Goal: Task Accomplishment & Management: Manage account settings

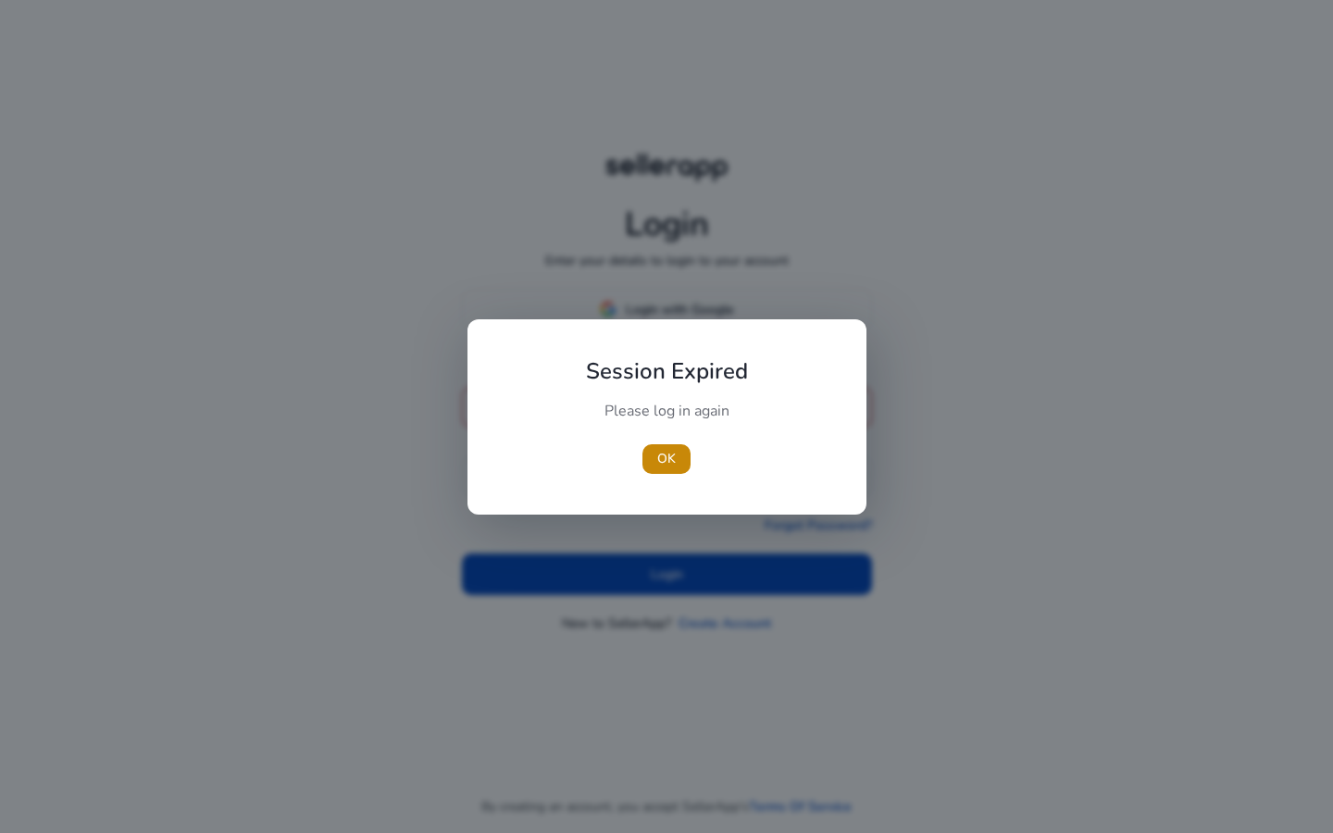
type input "**********"
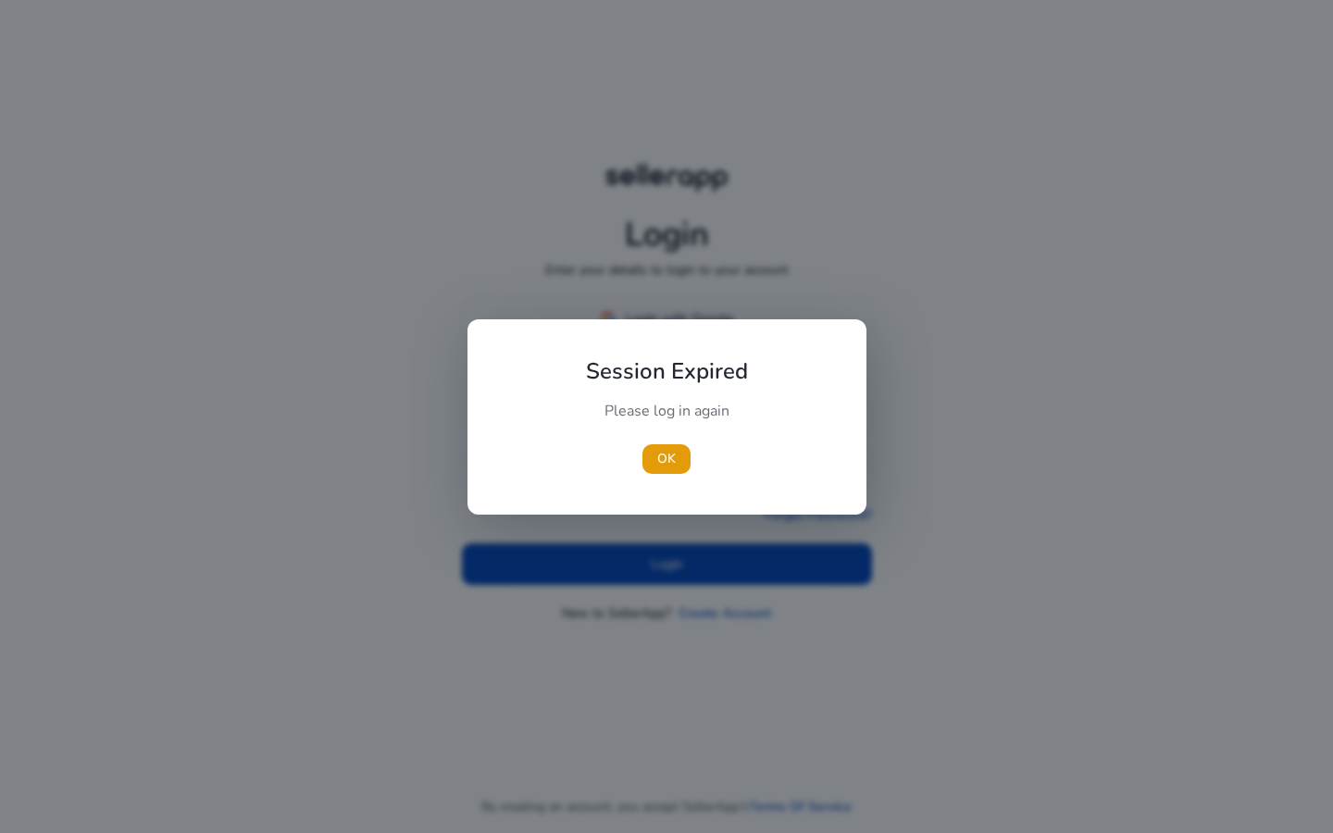
click at [642, 566] on div at bounding box center [666, 416] width 1333 height 833
click at [662, 468] on span "OK" at bounding box center [666, 458] width 19 height 19
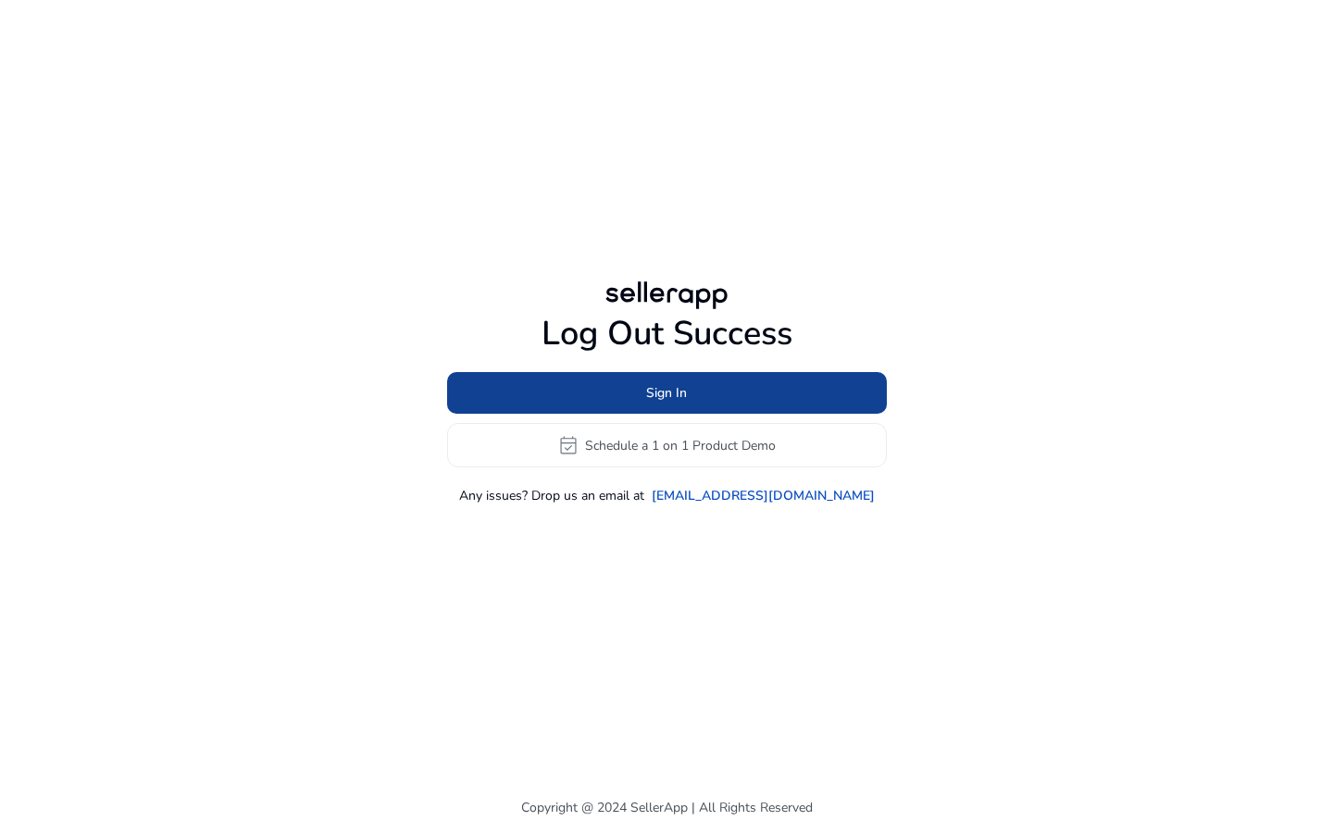
click at [670, 395] on span "Sign In" at bounding box center [666, 392] width 41 height 19
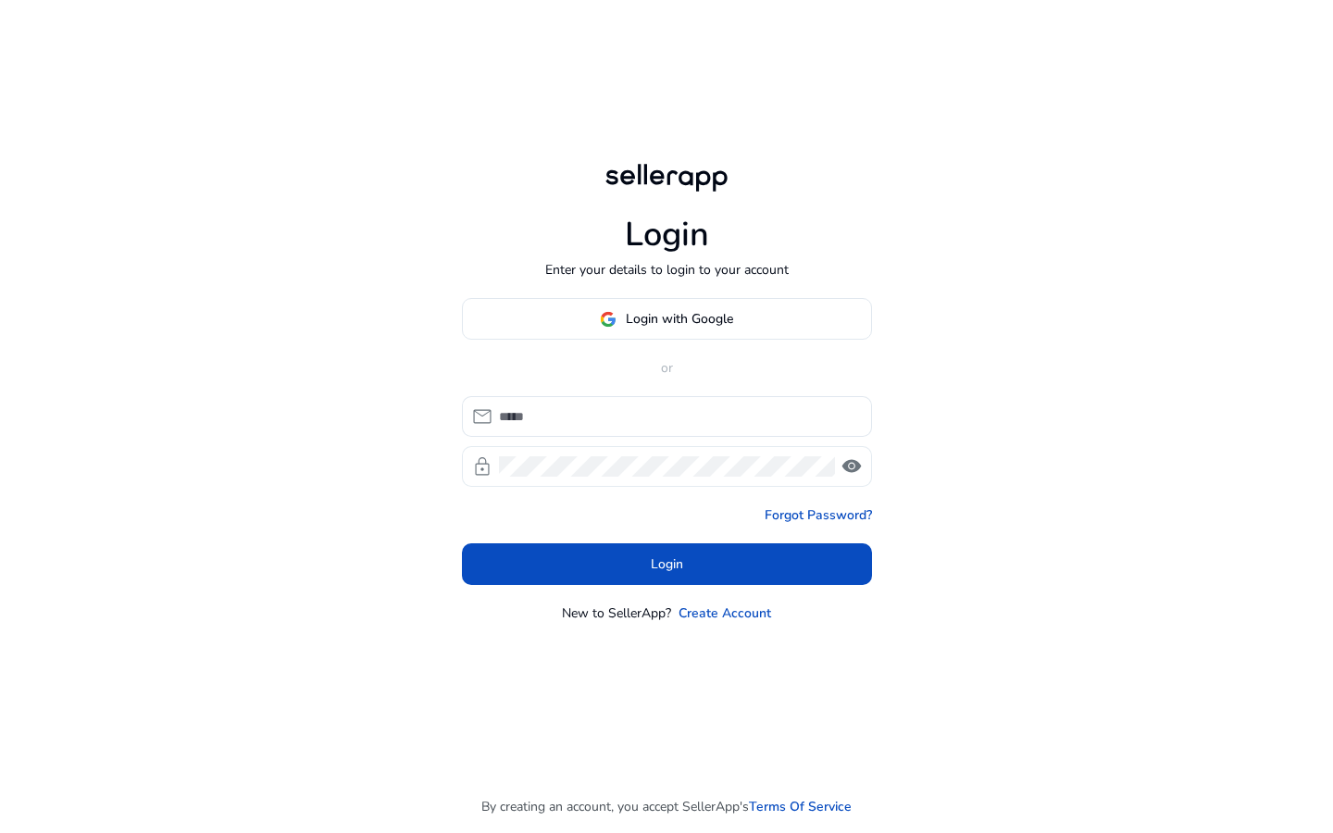
type input "**********"
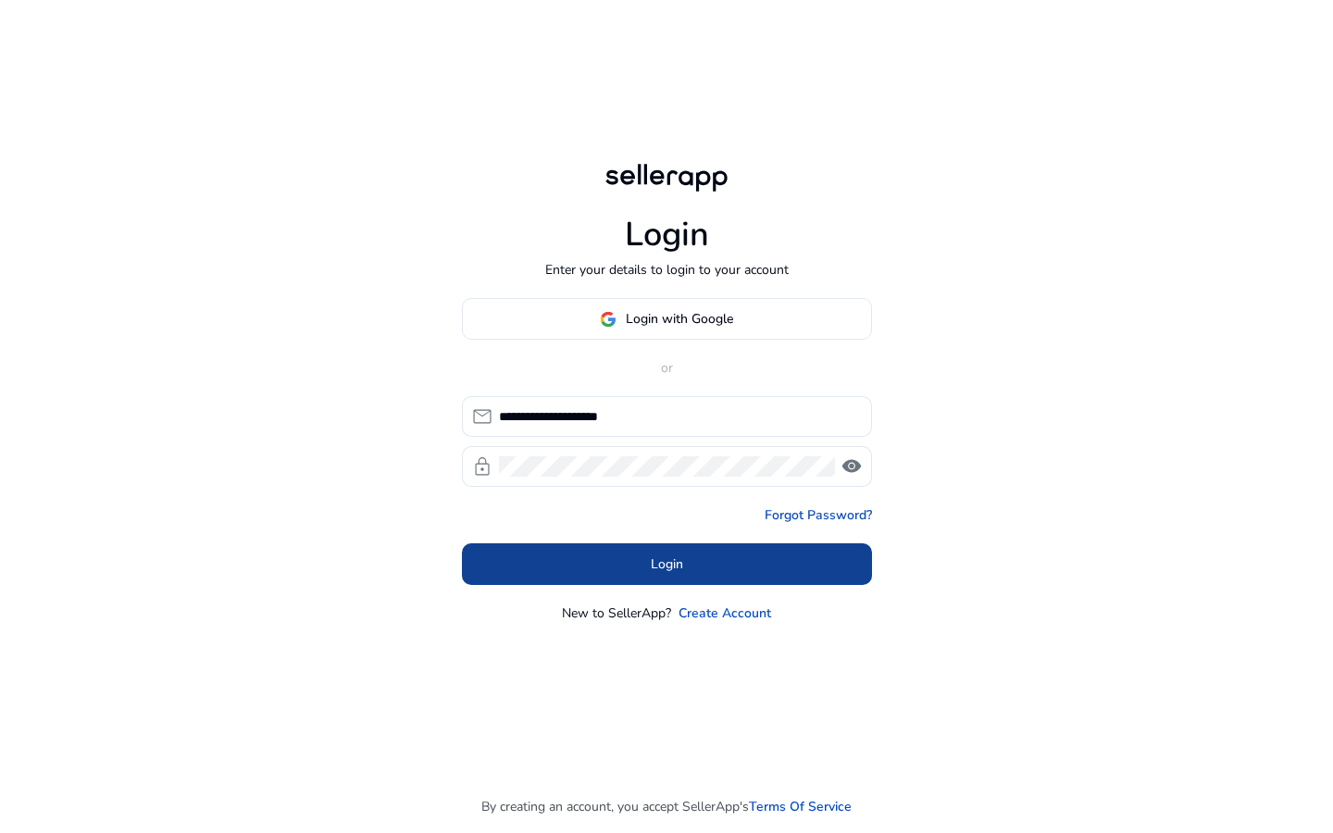
click at [661, 564] on span "Login" at bounding box center [667, 564] width 32 height 19
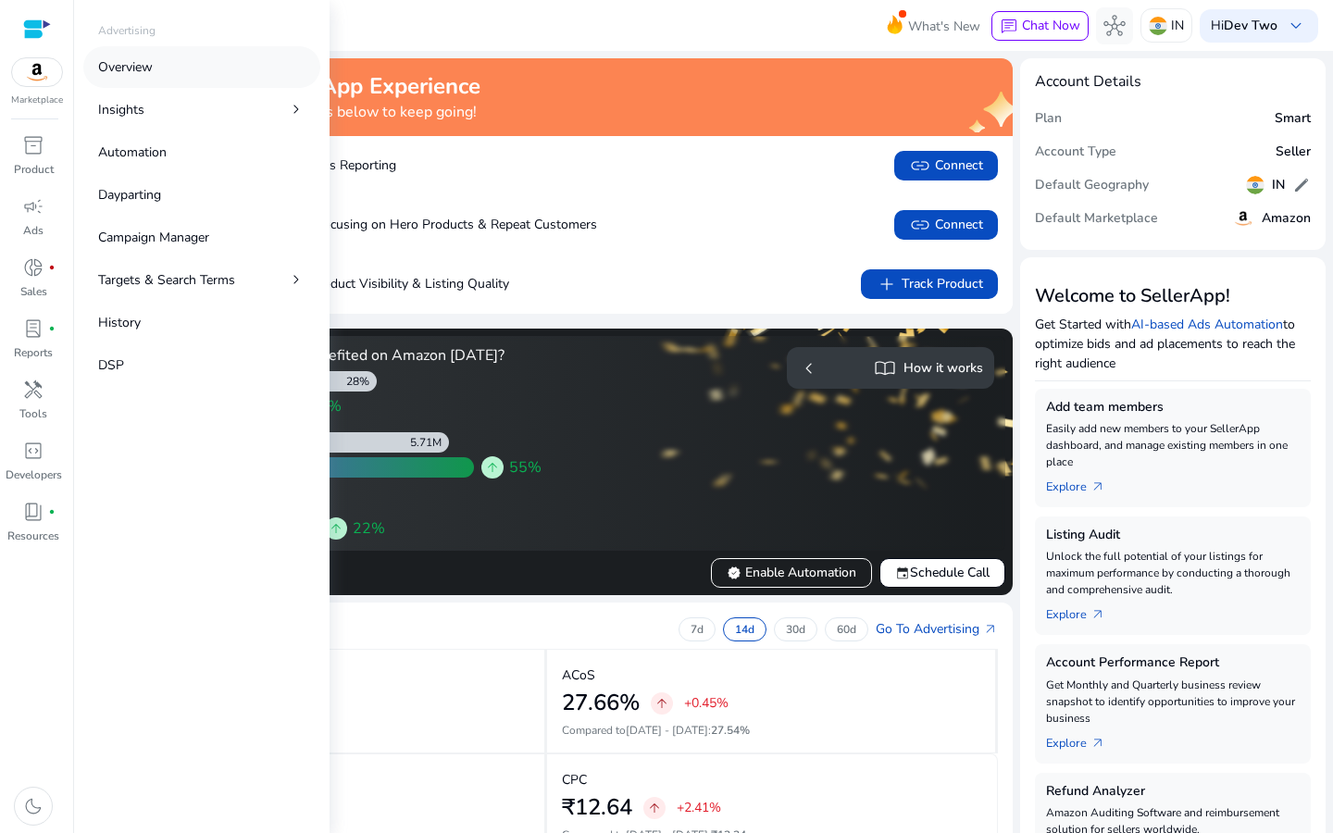
click at [135, 72] on p "Overview" at bounding box center [125, 66] width 55 height 19
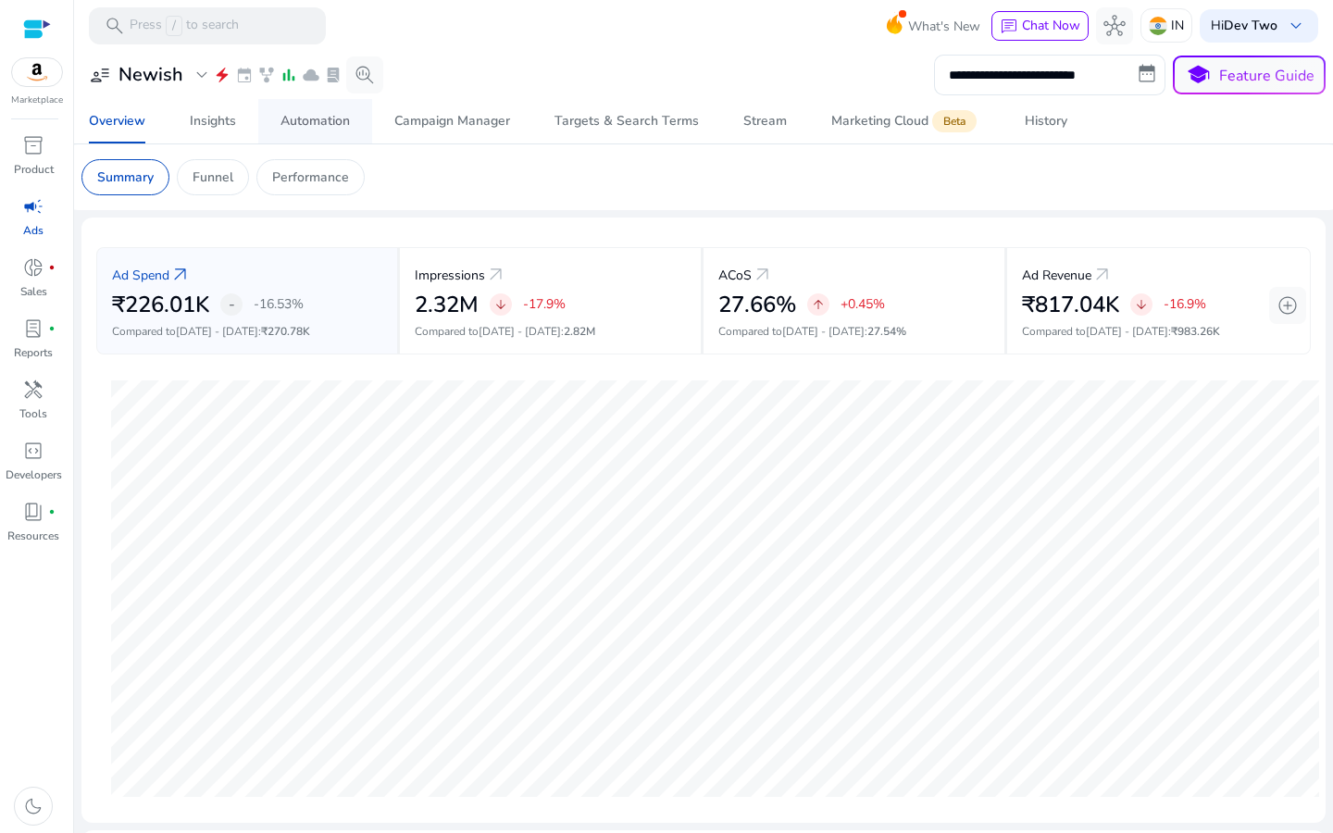
click at [284, 117] on div "Automation" at bounding box center [315, 121] width 69 height 13
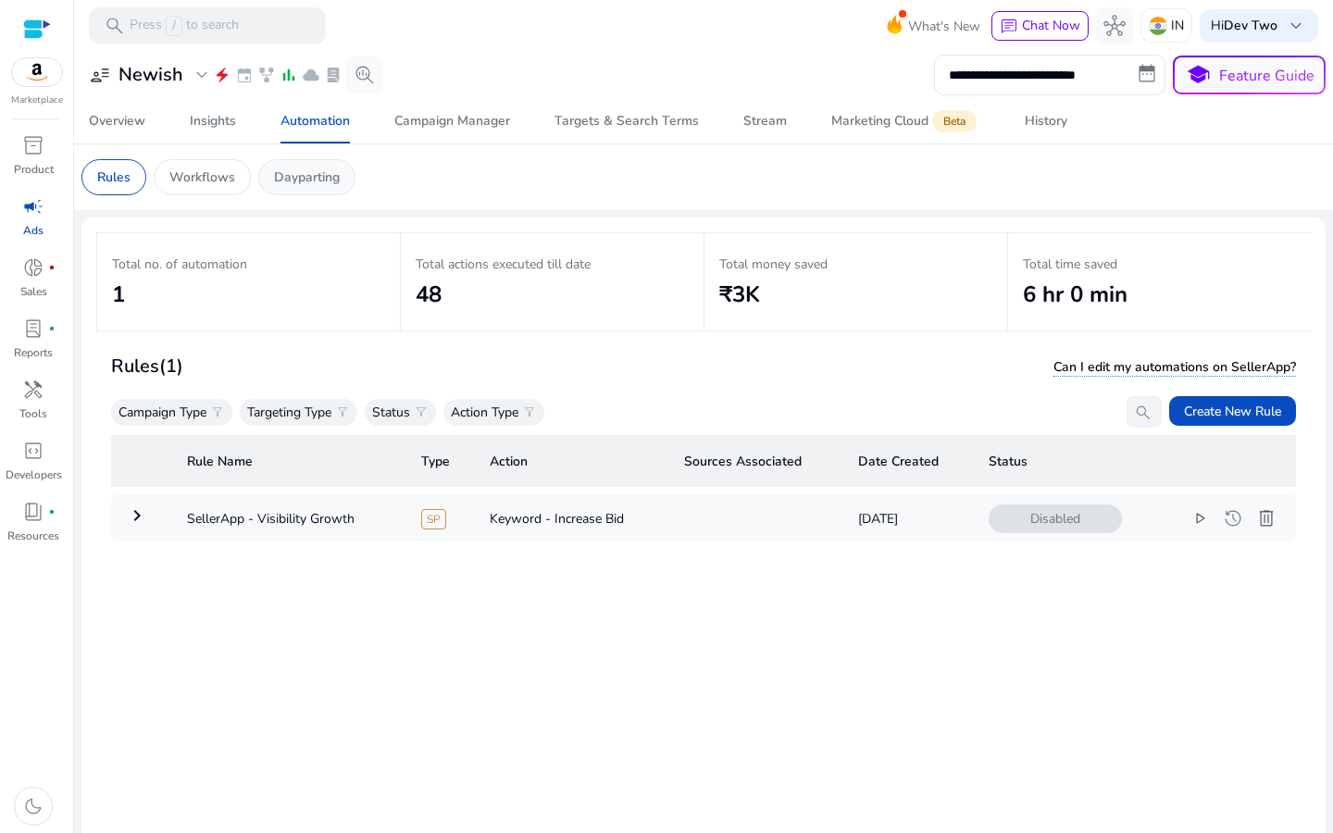
click at [326, 186] on p "Dayparting" at bounding box center [307, 177] width 66 height 19
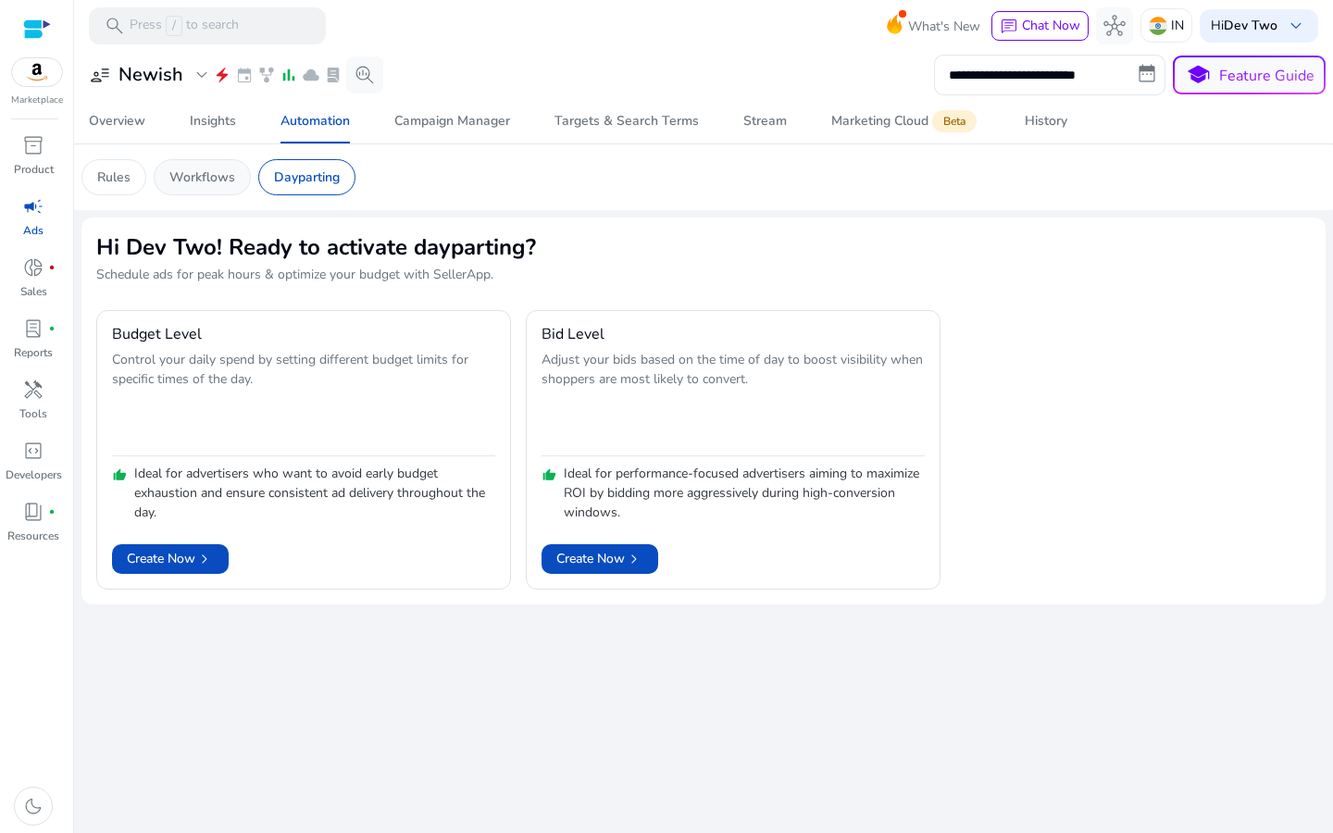
click at [195, 178] on p "Workflows" at bounding box center [202, 177] width 66 height 19
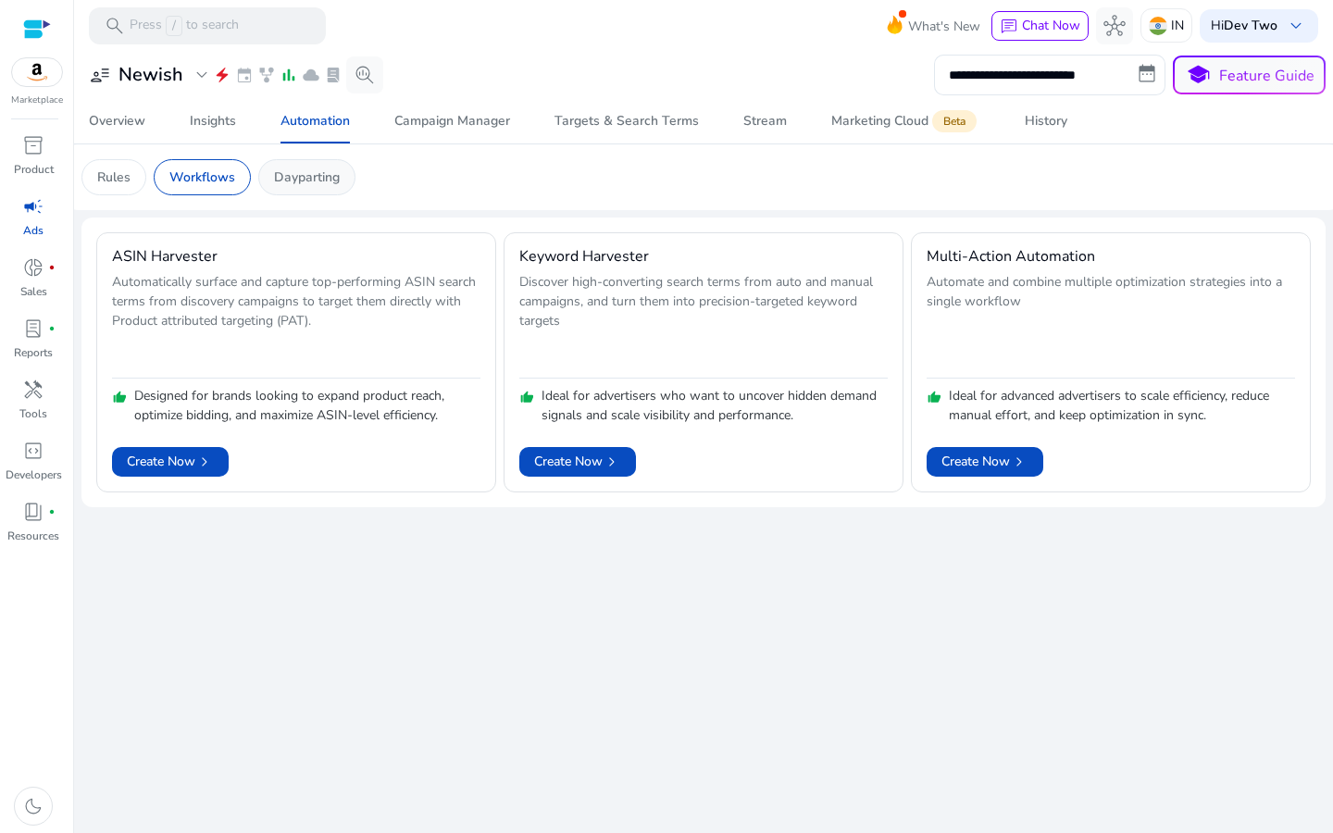
click at [290, 186] on p "Dayparting" at bounding box center [307, 177] width 66 height 19
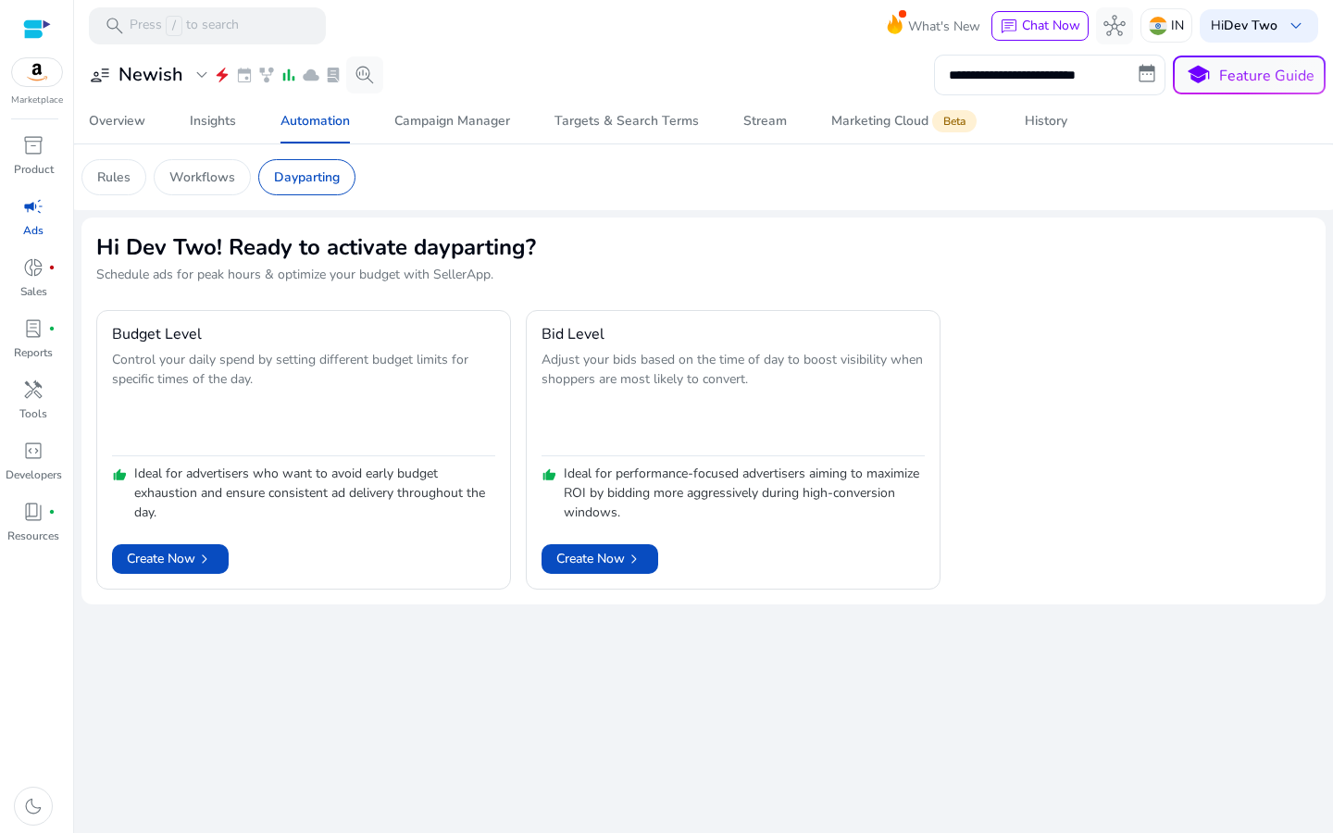
click at [519, 248] on h2 "Hi Dev Two! Ready to activate dayparting?" at bounding box center [703, 247] width 1215 height 30
click at [36, 204] on span "campaign" at bounding box center [33, 206] width 22 height 22
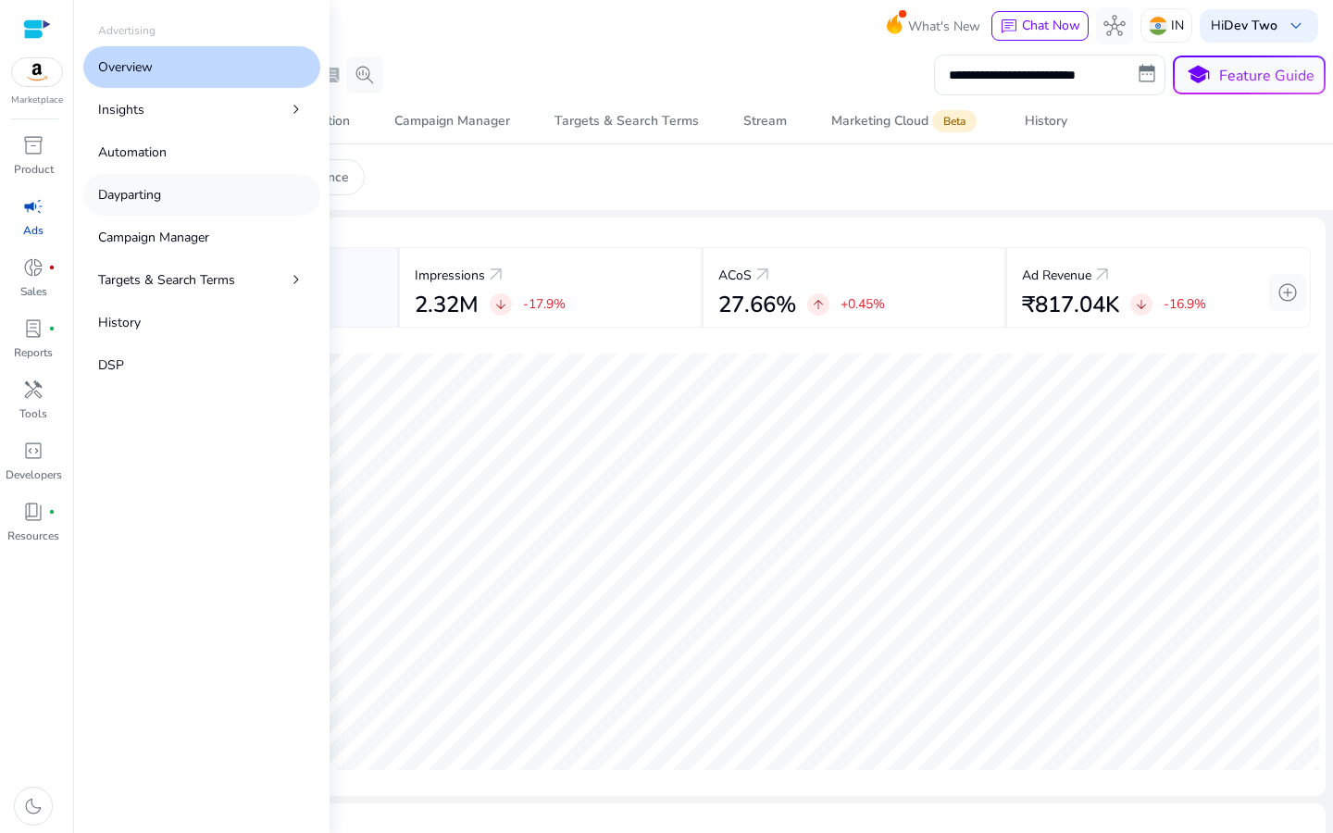
click at [148, 203] on p "Dayparting" at bounding box center [129, 194] width 63 height 19
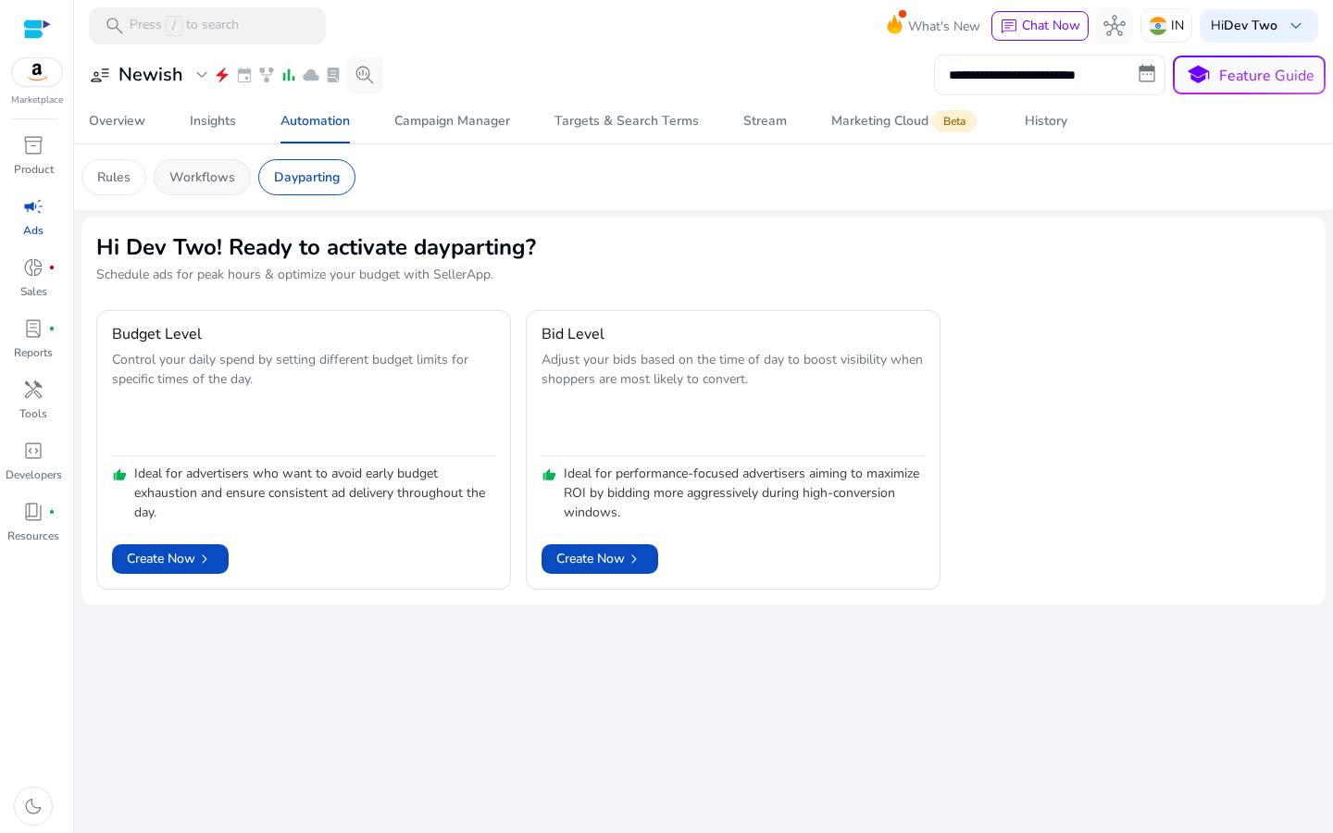
click at [236, 171] on div "Workflows" at bounding box center [202, 177] width 97 height 36
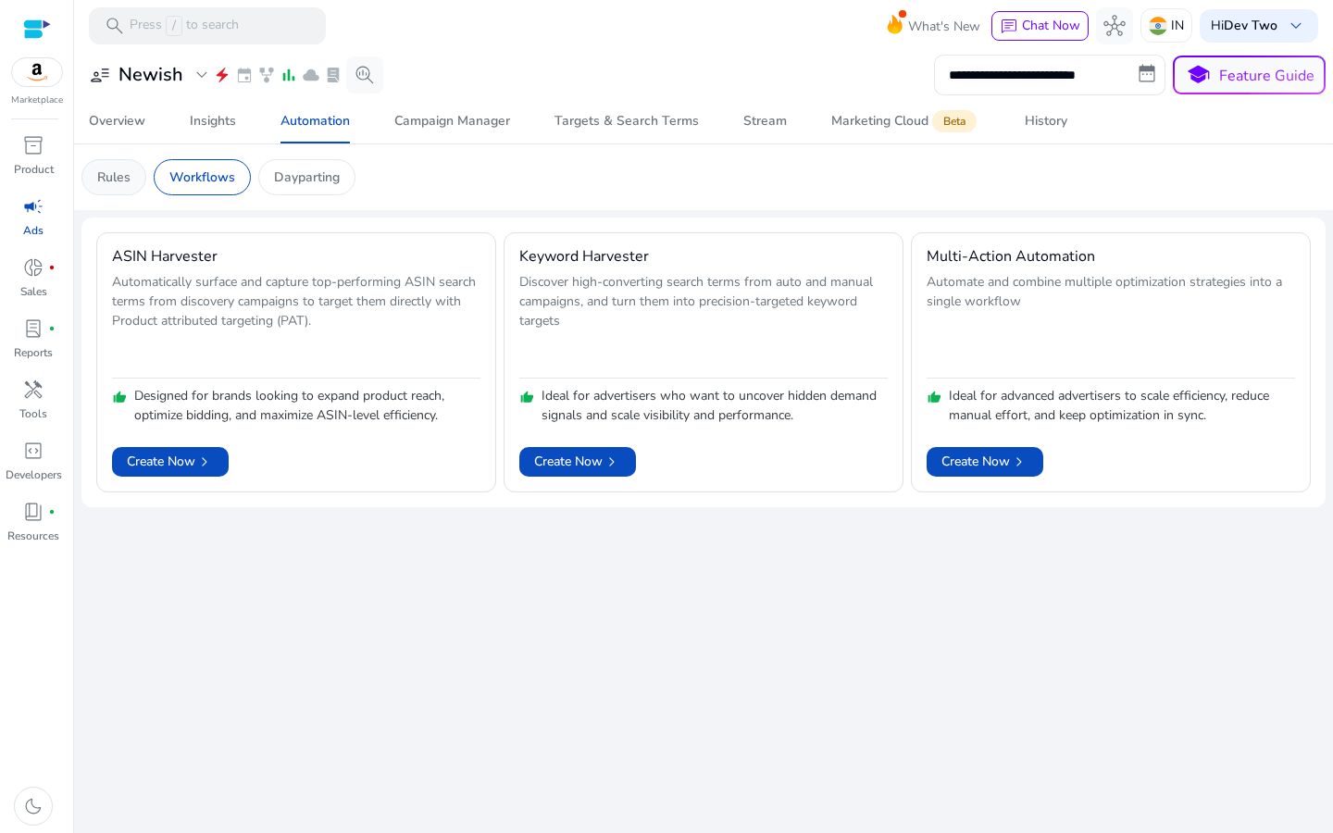
click at [123, 182] on p "Rules" at bounding box center [113, 177] width 33 height 19
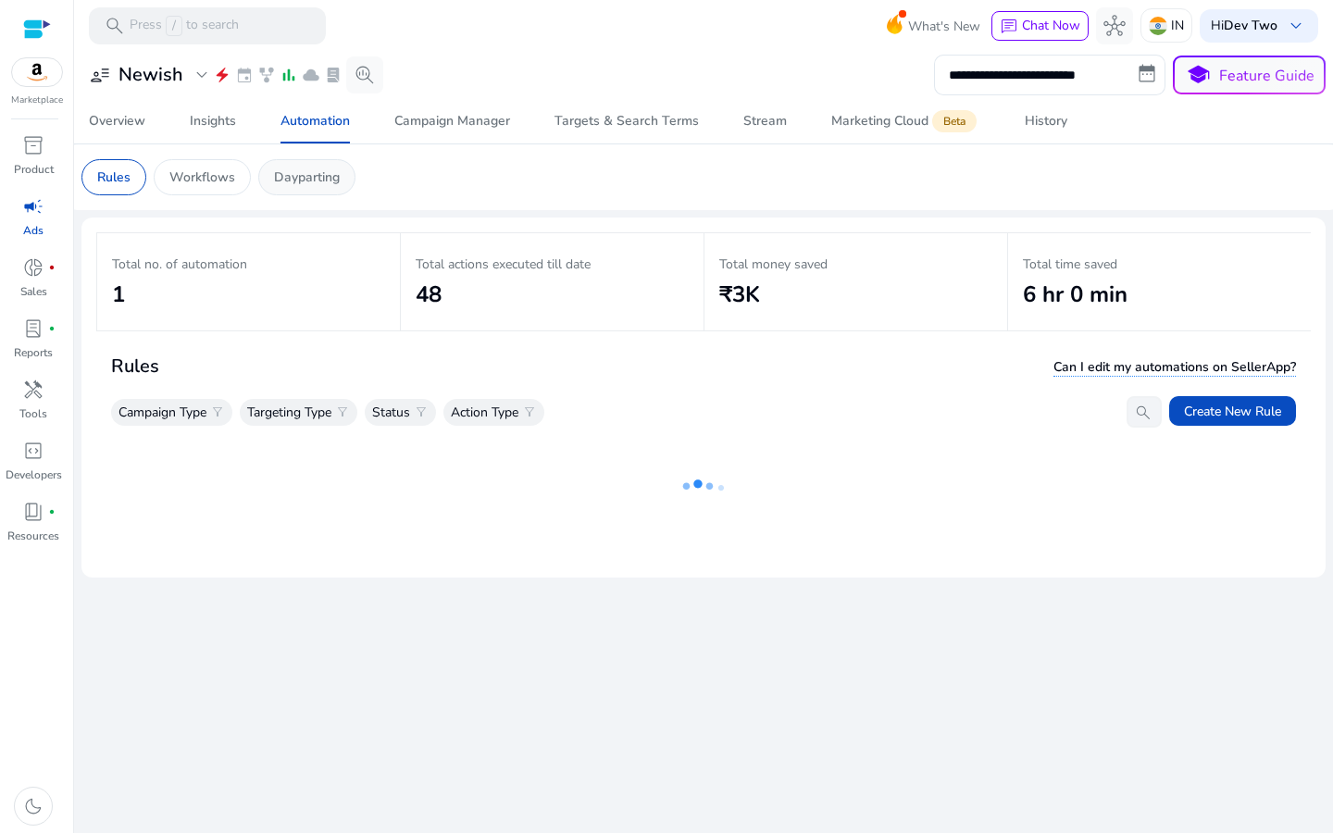
click at [297, 178] on p "Dayparting" at bounding box center [307, 177] width 66 height 19
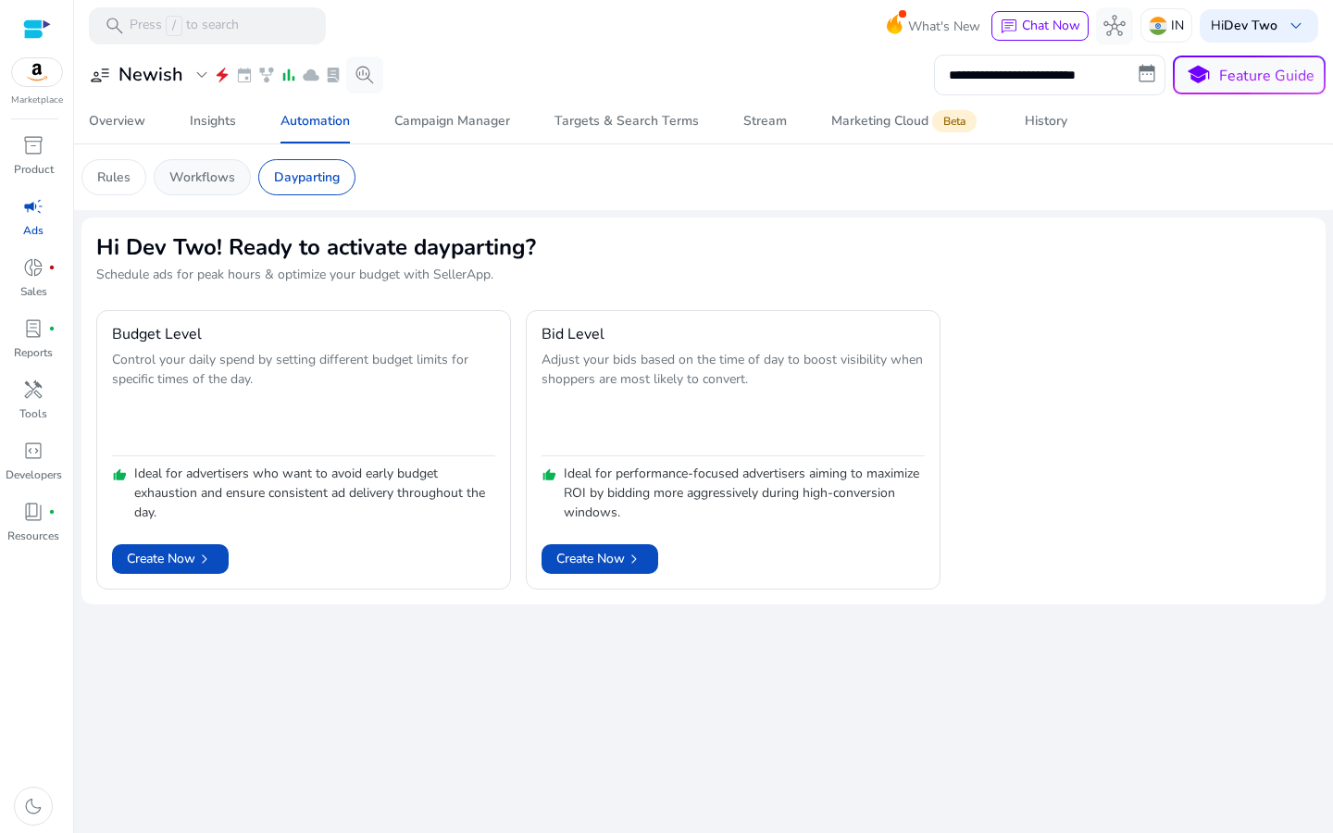
click at [198, 188] on div "Workflows" at bounding box center [202, 177] width 97 height 36
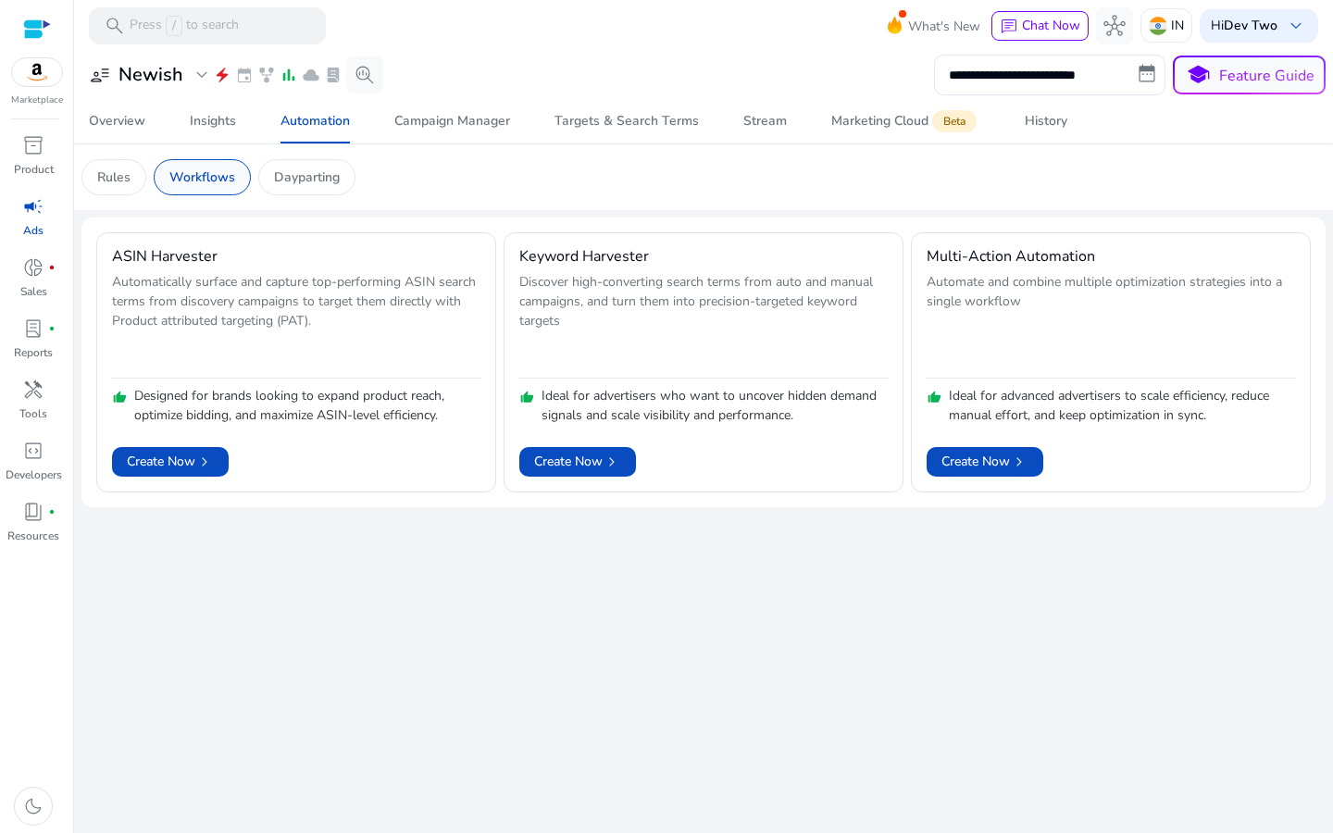
click at [198, 187] on div "Workflows" at bounding box center [202, 177] width 97 height 36
click at [87, 174] on div "Rules" at bounding box center [113, 177] width 65 height 36
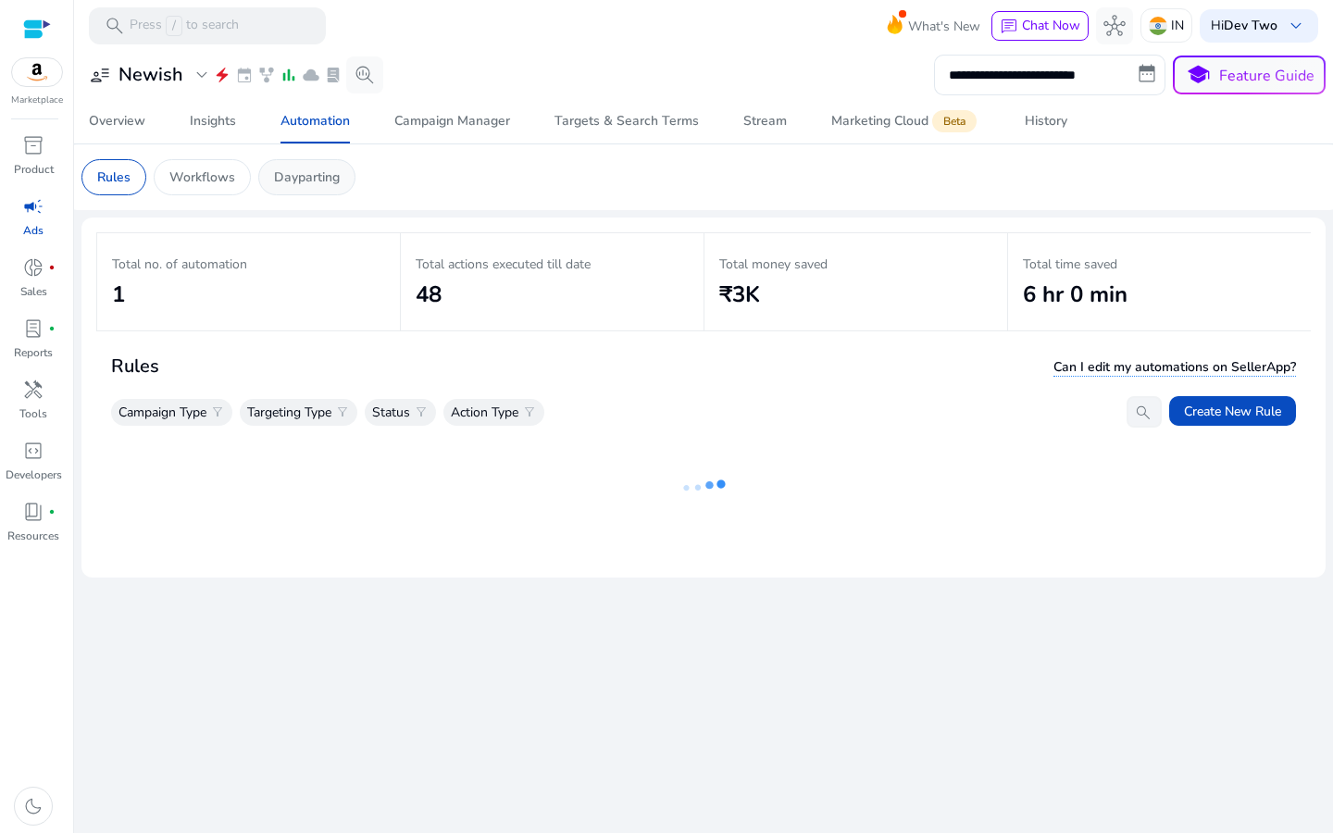
click at [330, 185] on p "Dayparting" at bounding box center [307, 177] width 66 height 19
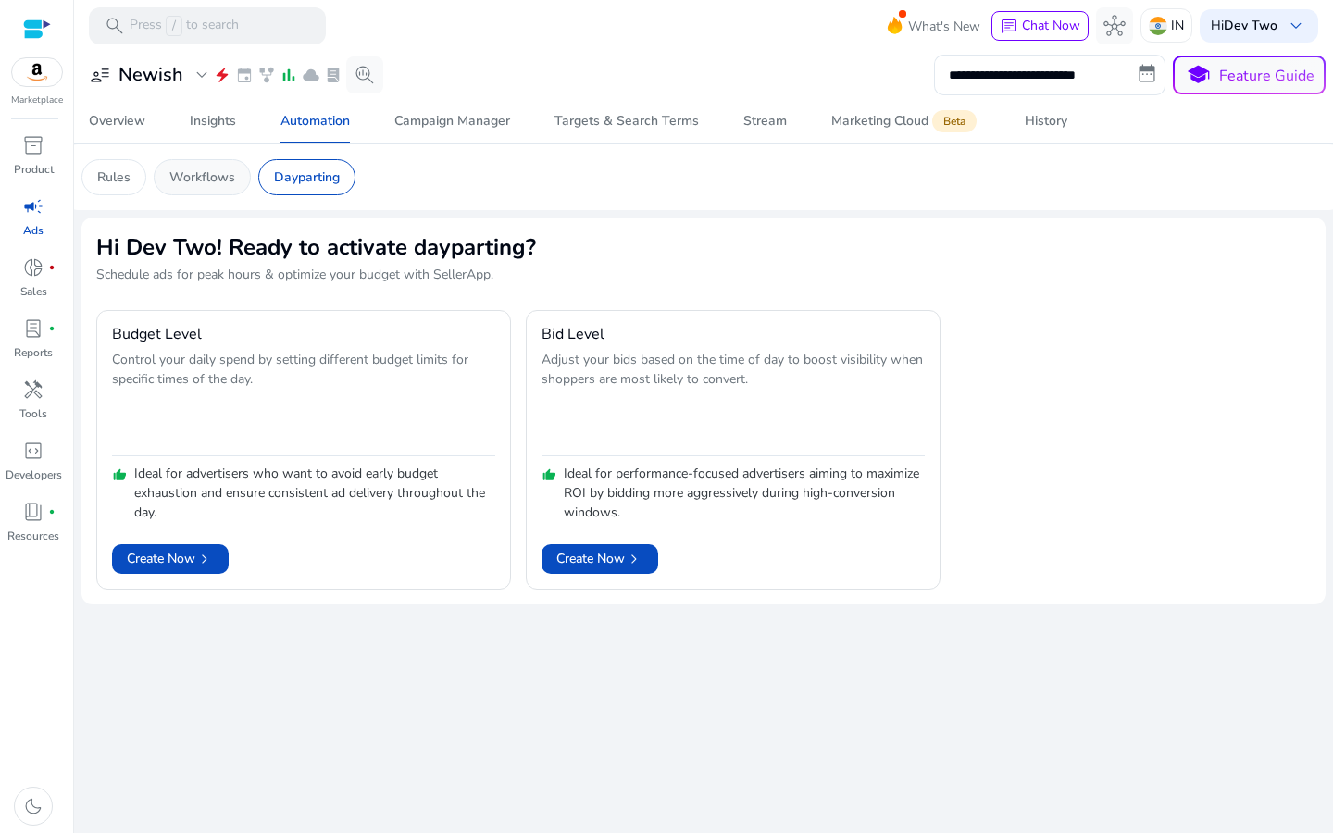
click at [213, 183] on p "Workflows" at bounding box center [202, 177] width 66 height 19
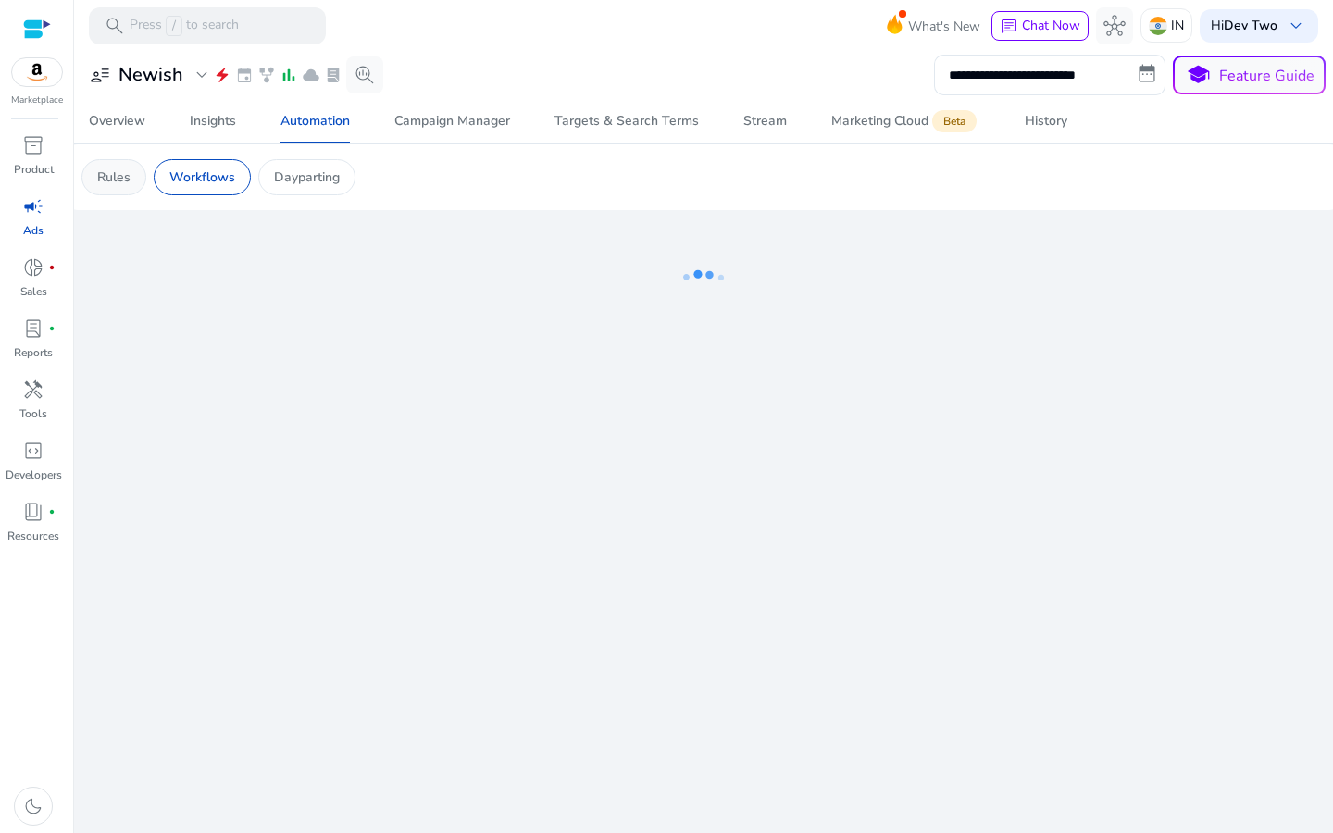
click at [145, 177] on div "Rules" at bounding box center [113, 177] width 65 height 36
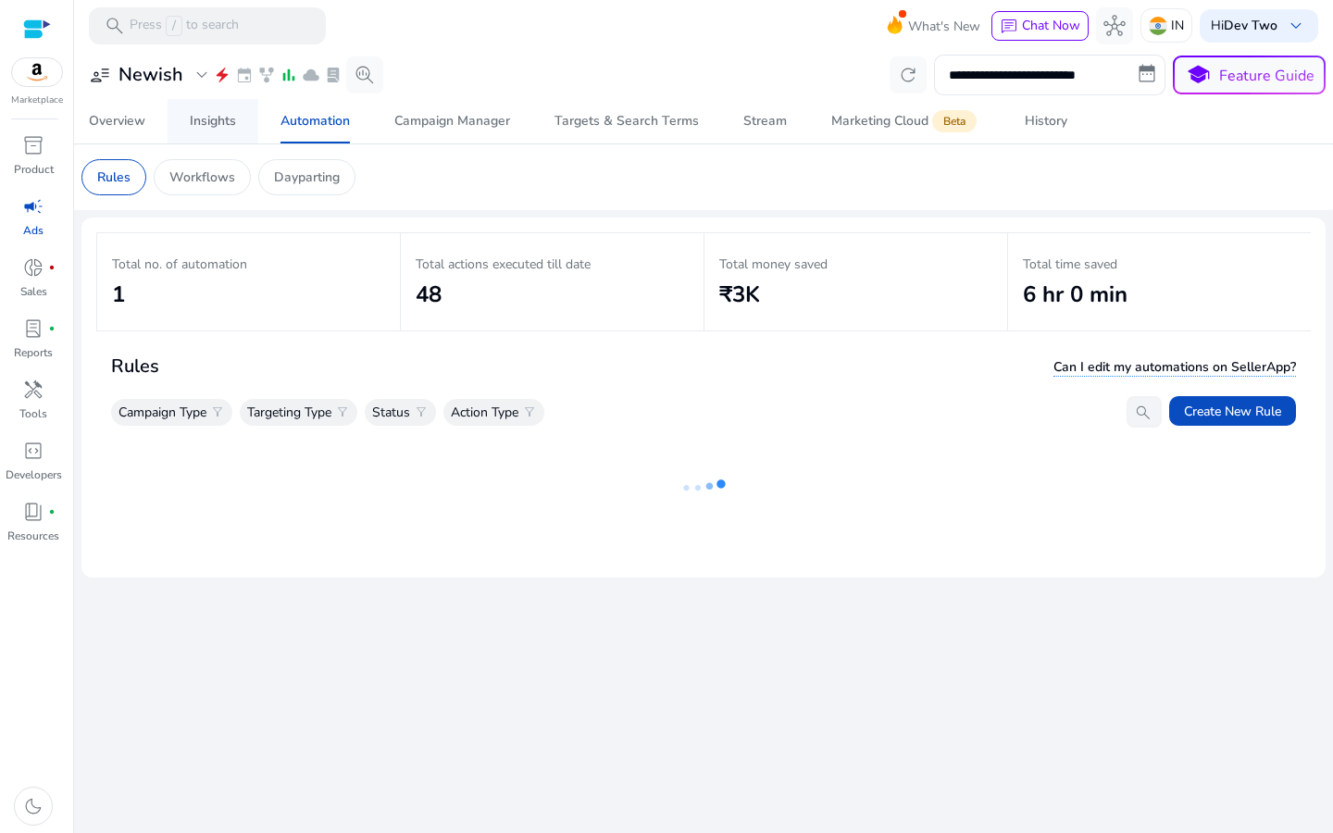
click at [176, 111] on link "Insights" at bounding box center [213, 121] width 91 height 44
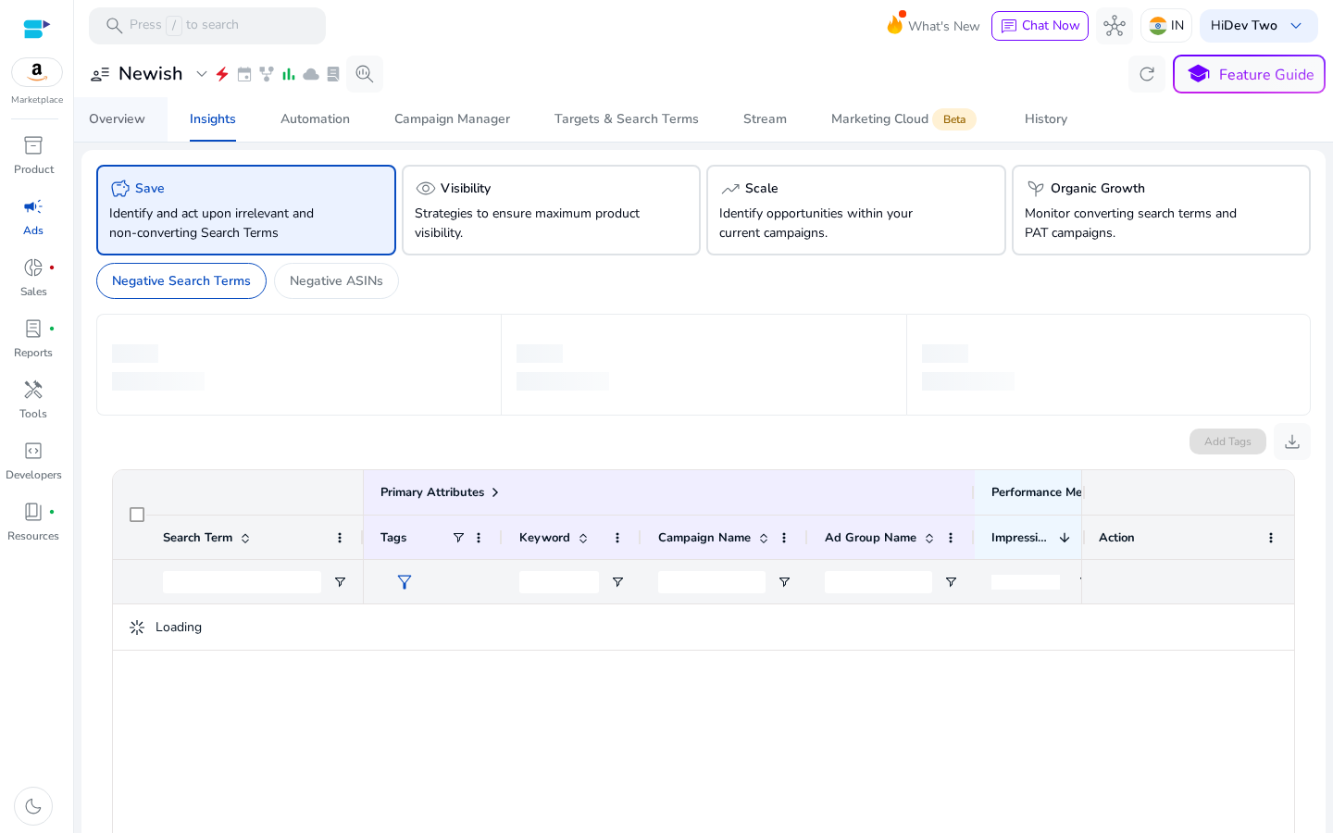
click at [144, 113] on div "Overview" at bounding box center [117, 119] width 56 height 13
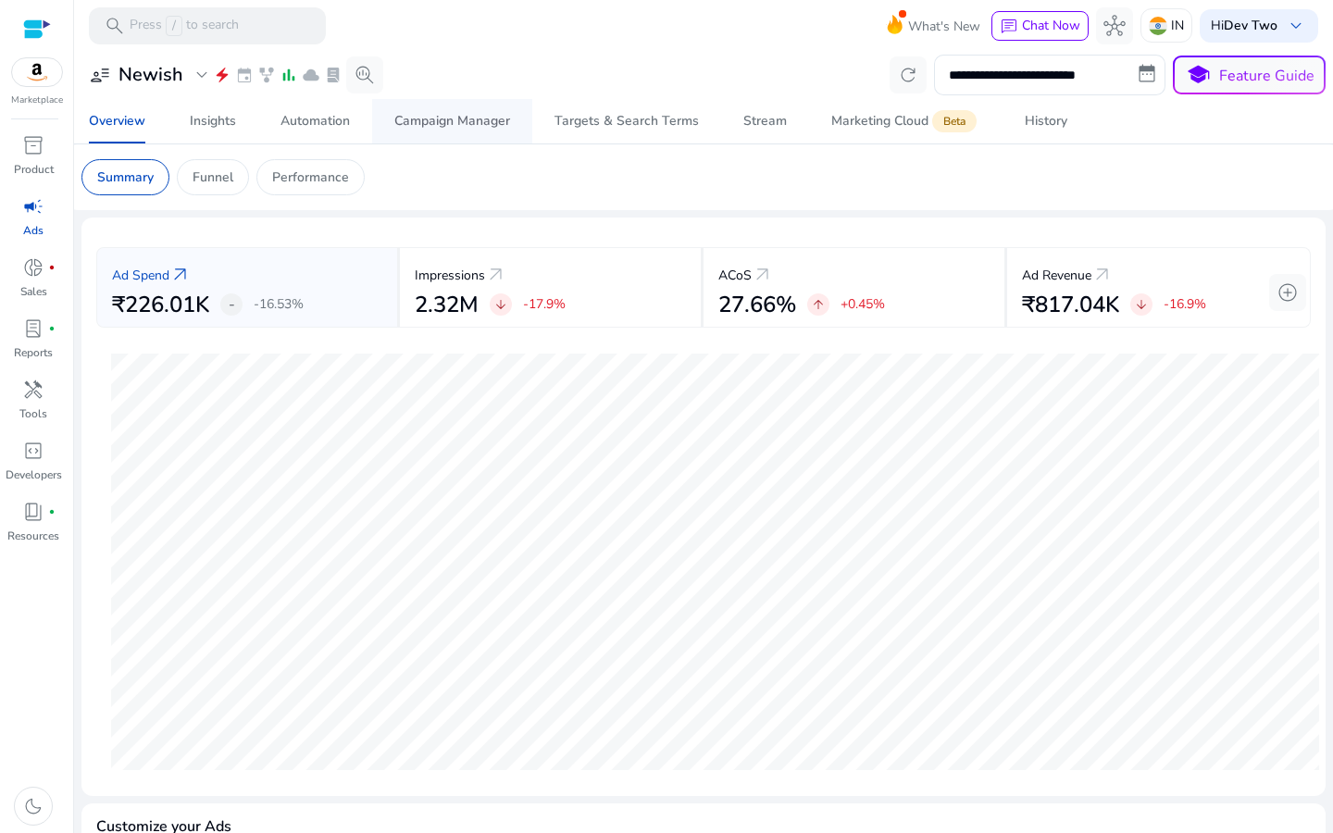
click at [492, 101] on span "Campaign Manager" at bounding box center [452, 121] width 116 height 44
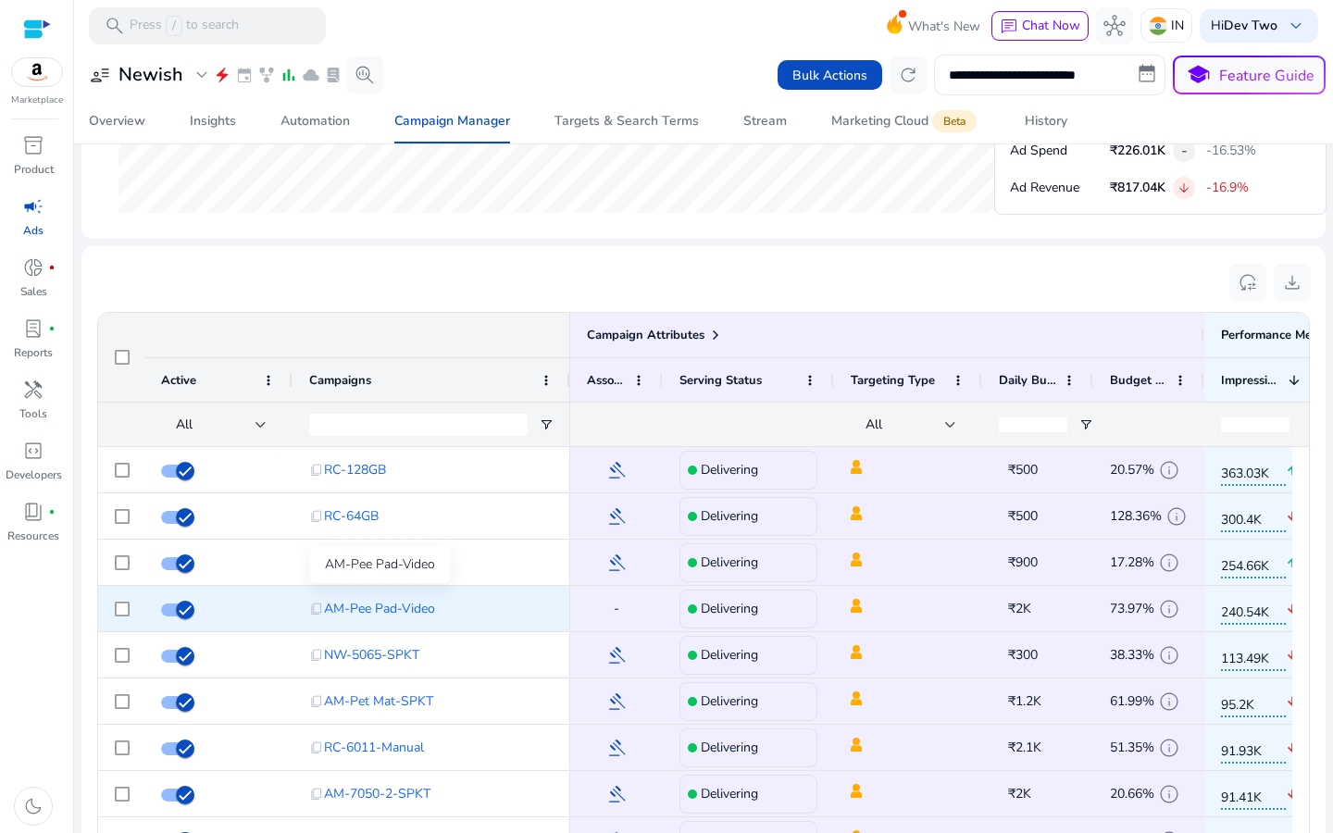
scroll to position [1077, 0]
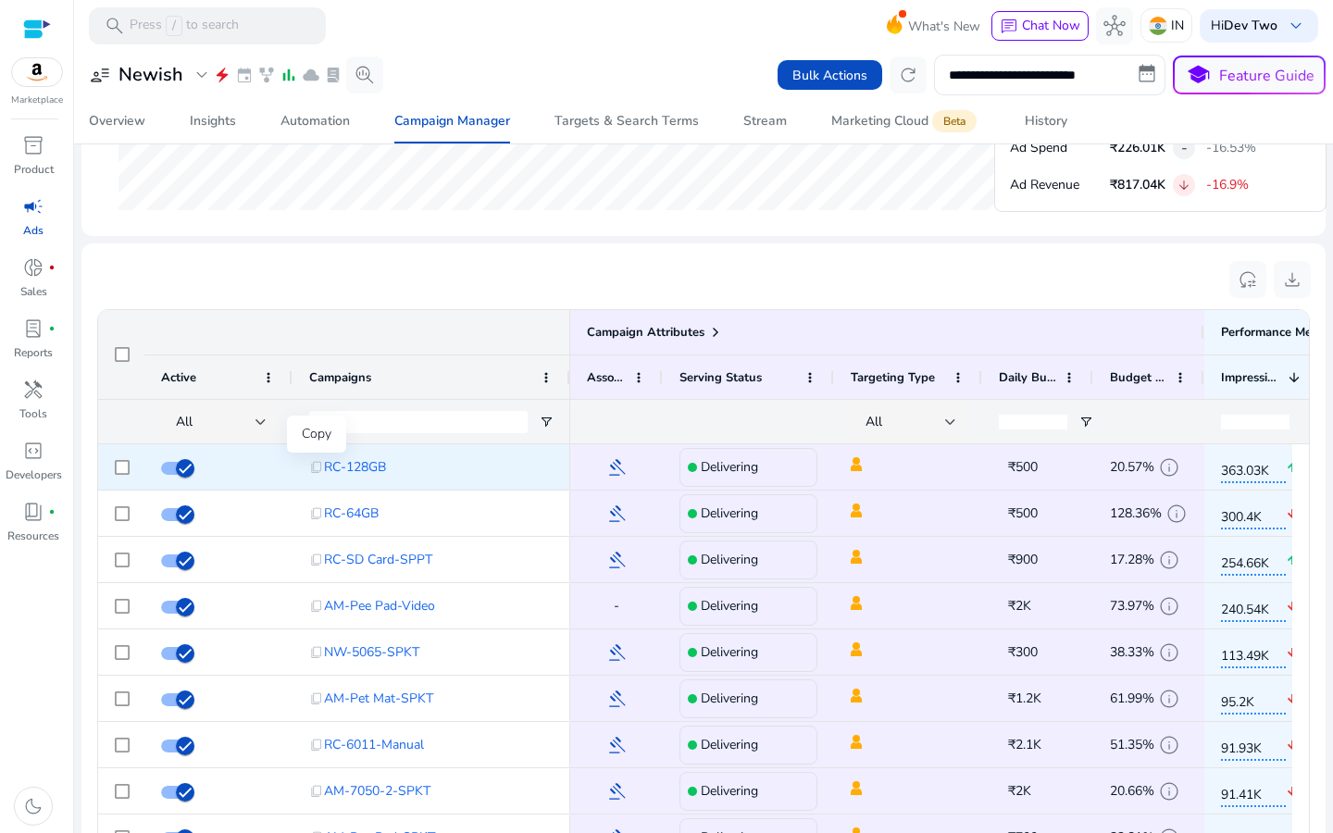
click at [319, 465] on span "content_copy" at bounding box center [316, 467] width 15 height 15
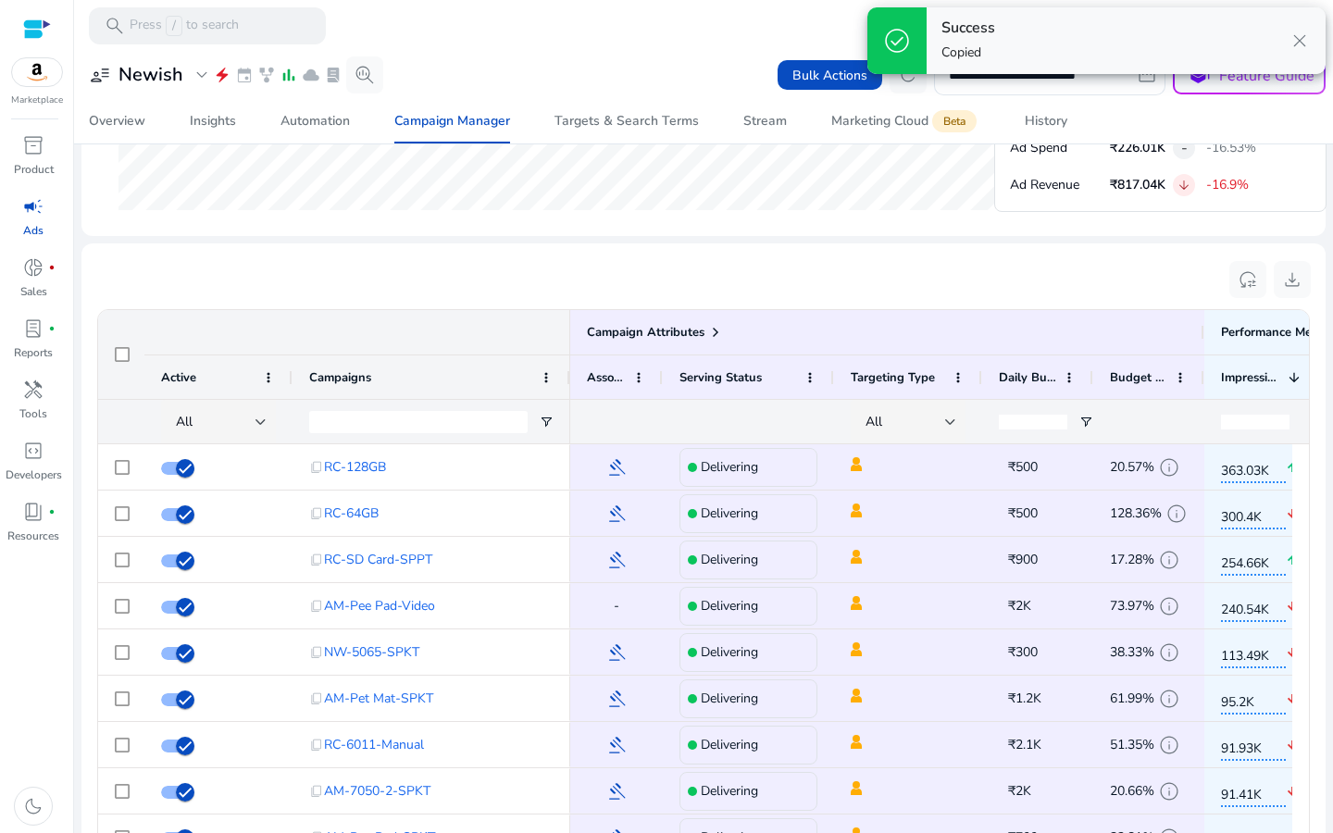
click at [1291, 49] on span "close" at bounding box center [1300, 41] width 22 height 22
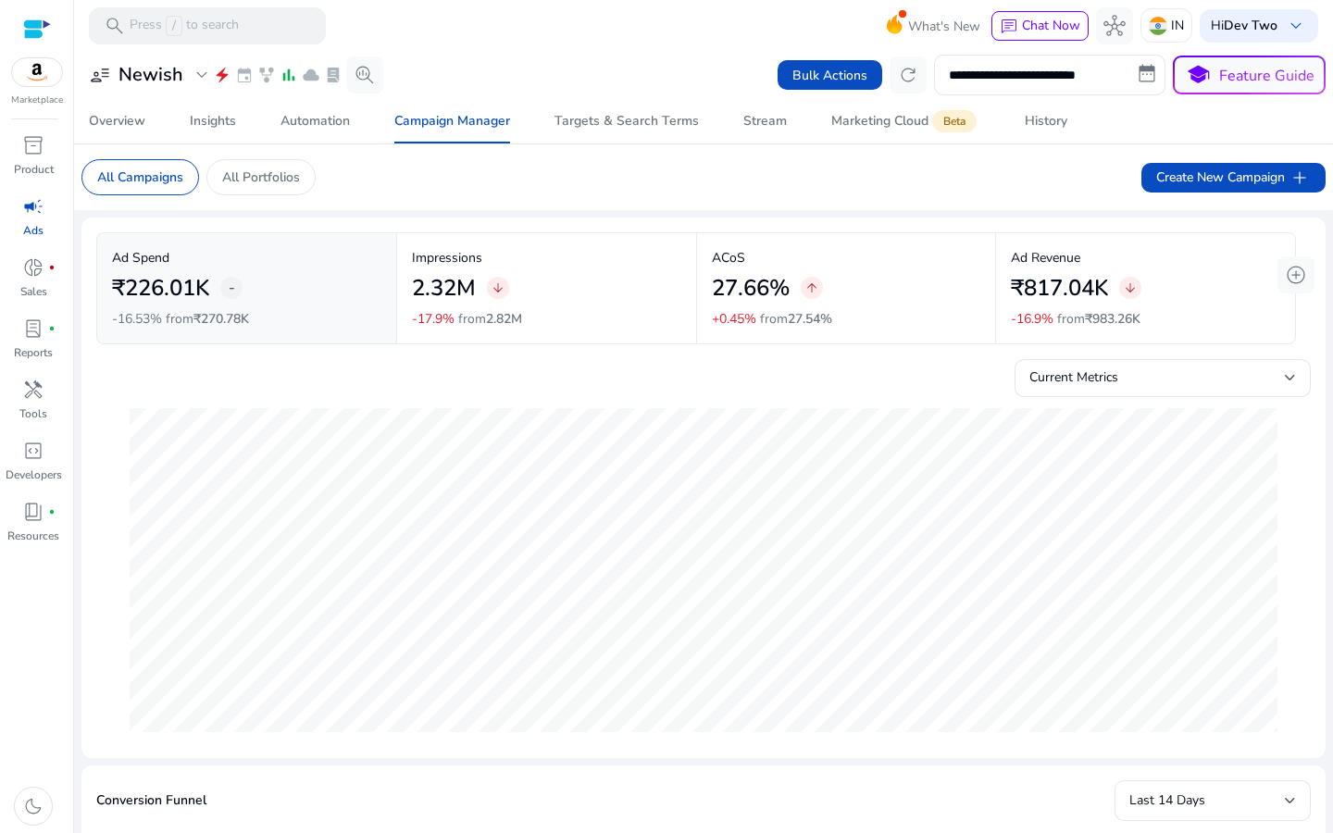
scroll to position [1077, 0]
